Goal: Find contact information: Find contact information

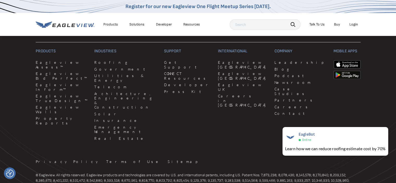
scroll to position [1406, 0]
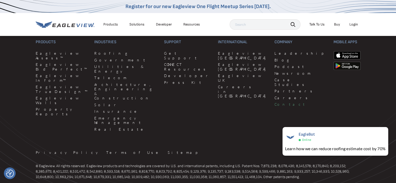
click at [274, 102] on link "Contact" at bounding box center [300, 104] width 53 height 5
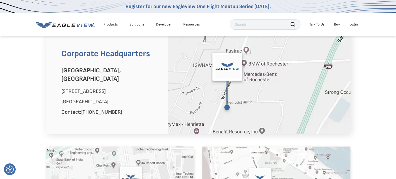
scroll to position [338, 0]
